Goal: Find contact information: Find contact information

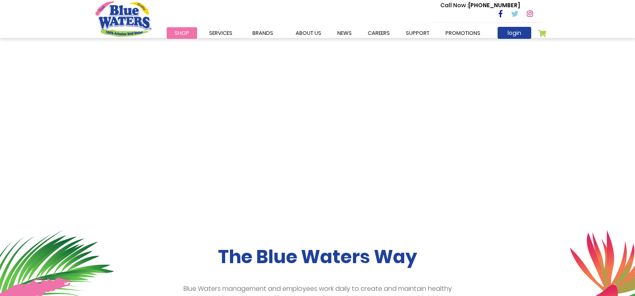
scroll to position [40, 0]
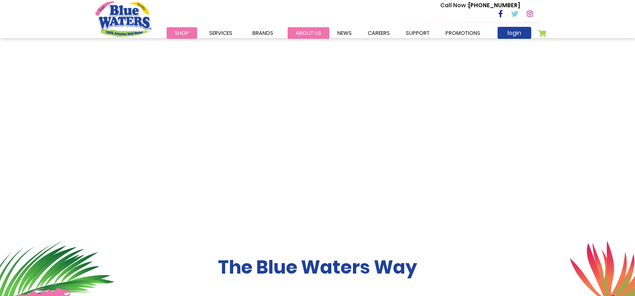
click at [307, 32] on link "about us" at bounding box center [309, 33] width 42 height 12
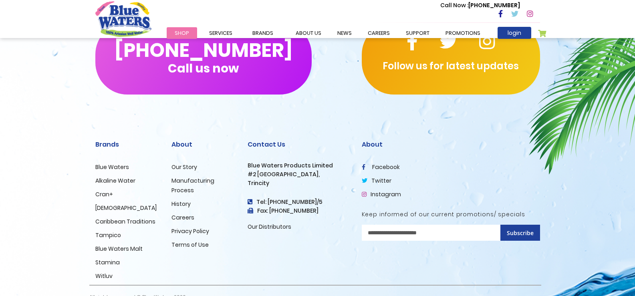
scroll to position [1964, 0]
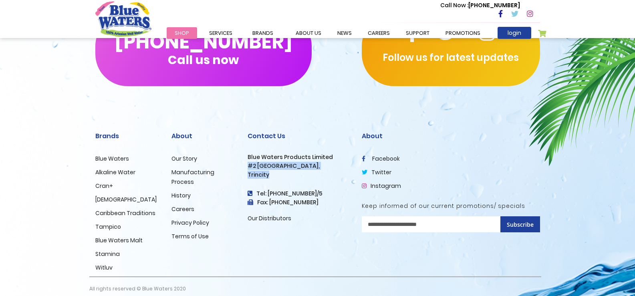
drag, startPoint x: 313, startPoint y: 172, endPoint x: 246, endPoint y: 154, distance: 69.3
click at [246, 154] on div "Contact Us Blue Waters Products Limited [STREET_ADDRESS] Tel: [PHONE_NUMBER]/5 …" at bounding box center [299, 197] width 114 height 158
copy div "#2 [GEOGRAPHIC_DATA], [GEOGRAPHIC_DATA]"
